Goal: Find specific page/section: Find specific page/section

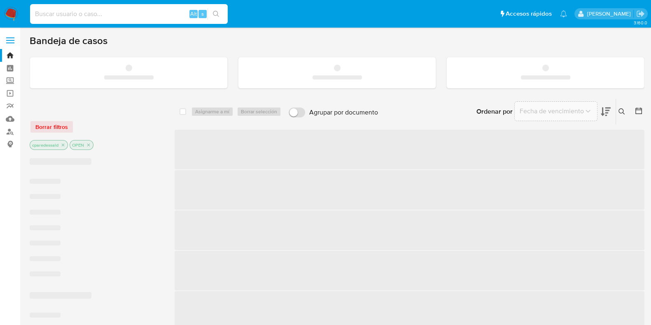
click at [146, 17] on input at bounding box center [129, 14] width 198 height 11
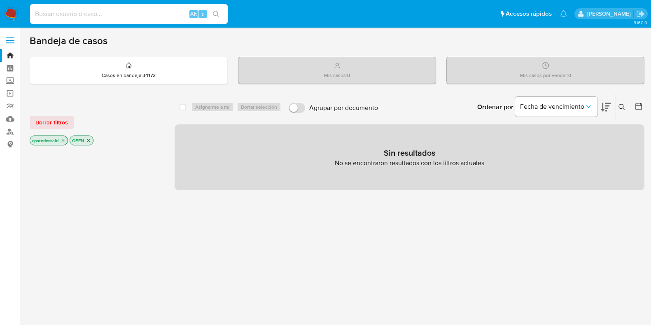
paste input "b43fbabd200be38a5a49f0fefcfe981d"
type input "b43fbabd200be38a5a49f0fefcfe981d"
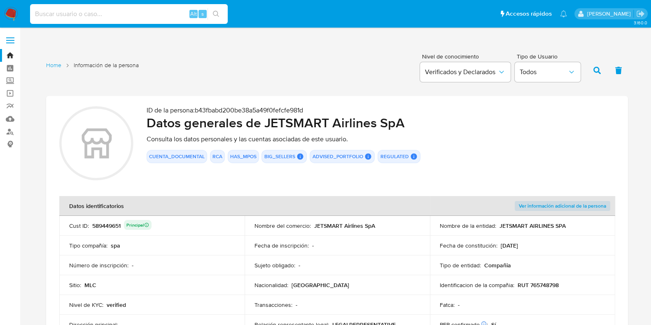
click at [117, 16] on input at bounding box center [129, 14] width 198 height 11
paste input "5bd2e4f1958c1c0b1cf76872c20d9fe9"
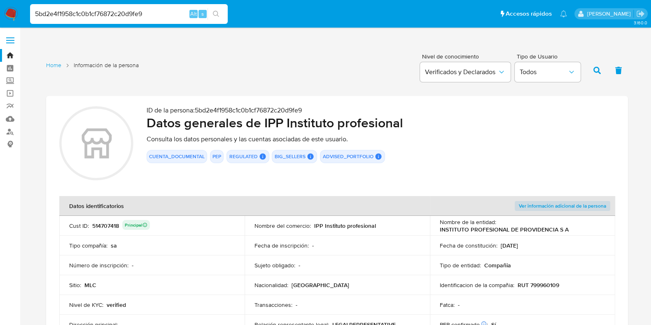
drag, startPoint x: 165, startPoint y: 14, endPoint x: 31, endPoint y: 11, distance: 133.8
click at [31, 11] on input "5bd2e4f1958c1c0b1cf76872c20d9fe9" at bounding box center [129, 14] width 198 height 11
paste input "280c3ad9f9cf915978ce649363faffd8"
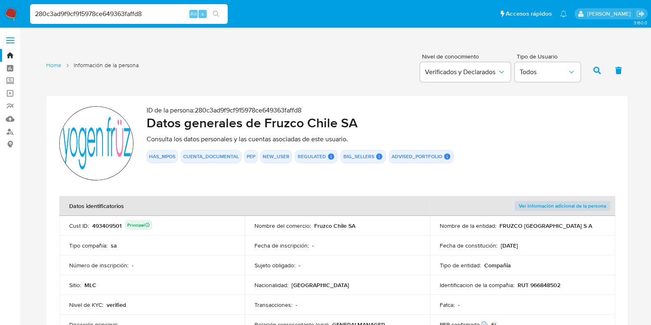
drag, startPoint x: 152, startPoint y: 16, endPoint x: -26, endPoint y: 1, distance: 178.4
paste input "972ddefb113ff7ddf05933a9daf27e3d"
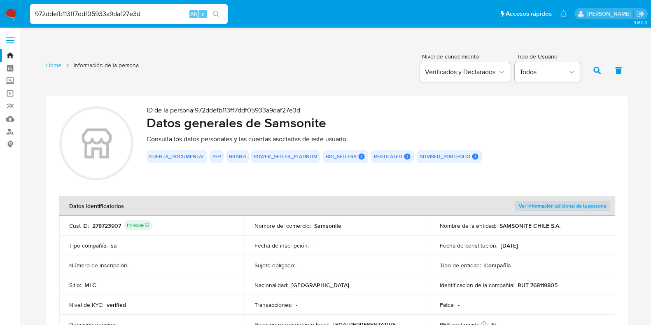
drag, startPoint x: 152, startPoint y: 14, endPoint x: 28, endPoint y: 15, distance: 124.3
click at [28, 15] on li "972ddefb113ff7ddf05933a9daf27e3d Alt s" at bounding box center [129, 13] width 202 height 21
paste input "5ddb84765a035327a939a00d4edabff2"
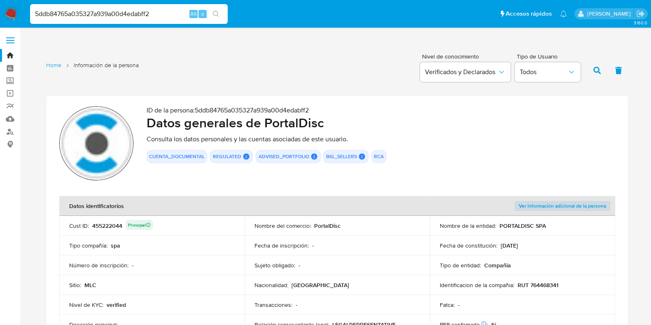
drag, startPoint x: 159, startPoint y: 15, endPoint x: 27, endPoint y: 9, distance: 131.9
click at [27, 9] on ul "Pausado Ver notificaciones 5ddb84765a035327a939a00d4edabff2 Alt s Accesos rápid…" at bounding box center [298, 13] width 545 height 21
paste input "64a1f60004ebb70d7f2169f4b8bd4390"
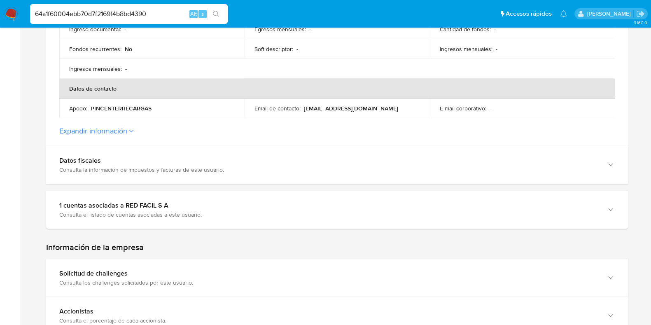
scroll to position [360, 0]
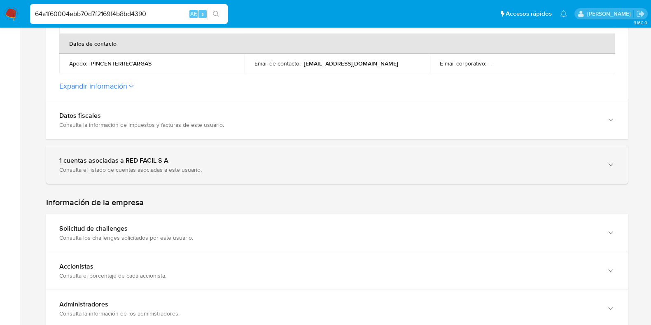
click at [210, 161] on div "1 cuentas asociadas a RED FACIL S A" at bounding box center [328, 160] width 539 height 8
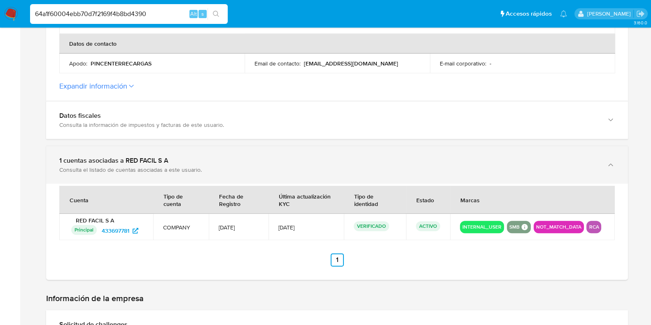
click at [210, 161] on div "1 cuentas asociadas a RED FACIL S A" at bounding box center [328, 160] width 539 height 8
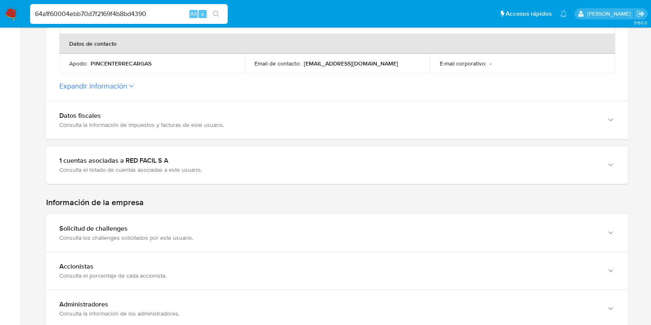
drag, startPoint x: 155, startPoint y: 16, endPoint x: 28, endPoint y: 10, distance: 127.4
click at [28, 10] on li "64a1f60004ebb70d7f2169f4b8bd4390 Alt s" at bounding box center [129, 13] width 202 height 21
paste input "b3242813498c01be080b17600991385"
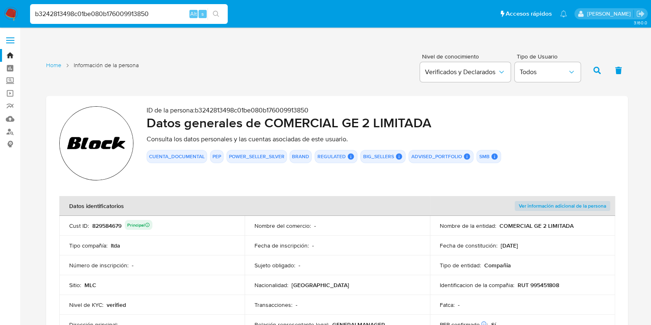
drag, startPoint x: 167, startPoint y: 13, endPoint x: 35, endPoint y: 8, distance: 131.9
click at [35, 8] on div "b3242813498c01be080b176009913850 Alt s" at bounding box center [129, 14] width 198 height 20
paste input "fce65a7f76b7d32360e5ecdf92b41843"
type input "fce65a7f76b7d32360e5ecdf92b41843"
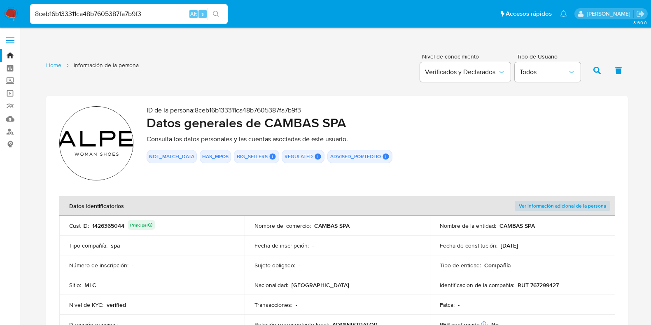
scroll to position [772, 0]
